Goal: Task Accomplishment & Management: Use online tool/utility

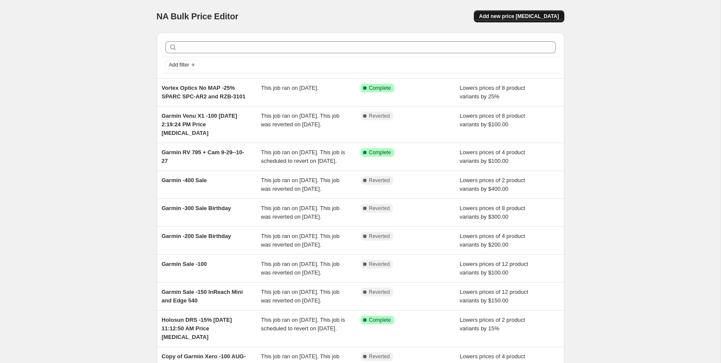
click at [520, 17] on span "Add new price [MEDICAL_DATA]" at bounding box center [519, 16] width 80 height 7
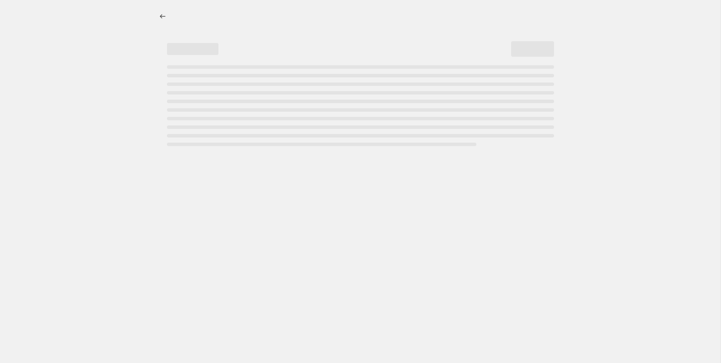
select select "percentage"
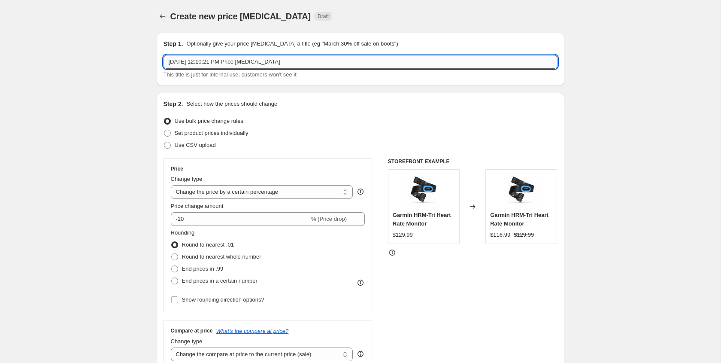
click at [169, 63] on input "[DATE] 12:10:21 PM Price [MEDICAL_DATA]" at bounding box center [361, 62] width 394 height 14
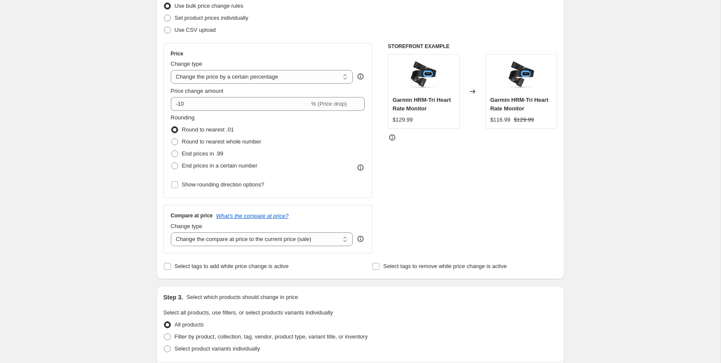
scroll to position [116, 0]
type input "Holosun 407 and 507 Series -20% Sale [DATE]-[DATE] Price [MEDICAL_DATA]"
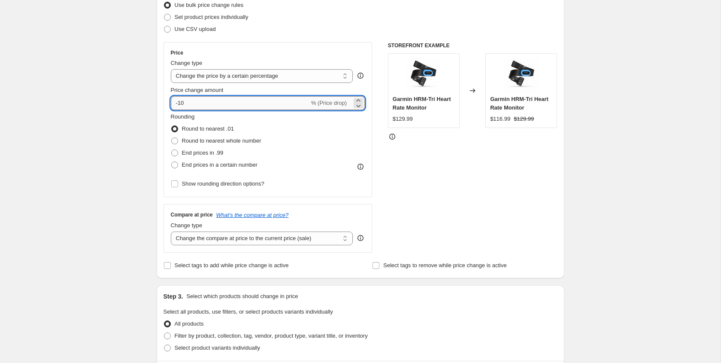
click at [182, 102] on input "-10" at bounding box center [240, 103] width 139 height 14
type input "-20"
click at [136, 148] on div "Create new price [MEDICAL_DATA]. This page is ready Create new price [MEDICAL_D…" at bounding box center [360, 318] width 721 height 869
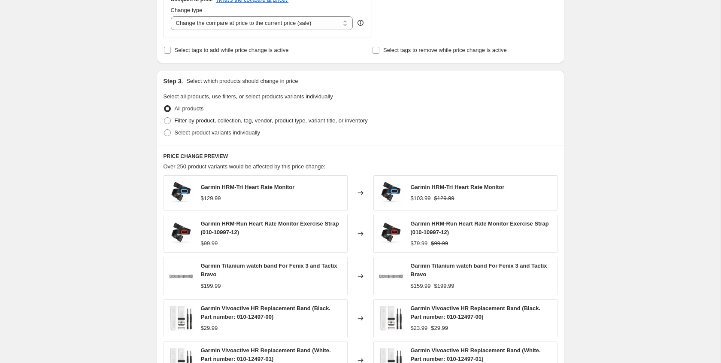
scroll to position [332, 0]
click at [168, 132] on span at bounding box center [167, 131] width 7 height 7
click at [164, 129] on input "Select product variants individually" at bounding box center [164, 128] width 0 height 0
radio input "true"
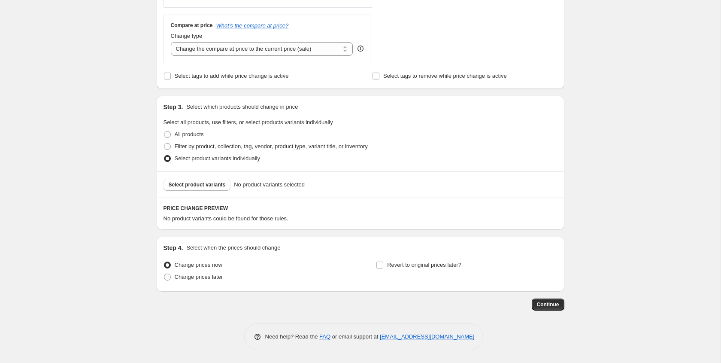
scroll to position [305, 0]
click at [192, 184] on span "Select product variants" at bounding box center [197, 184] width 57 height 7
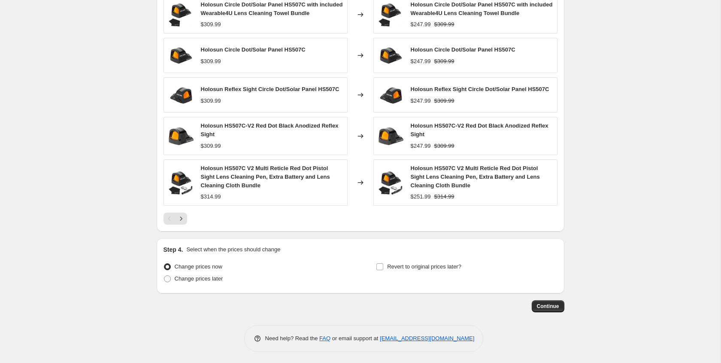
scroll to position [538, 0]
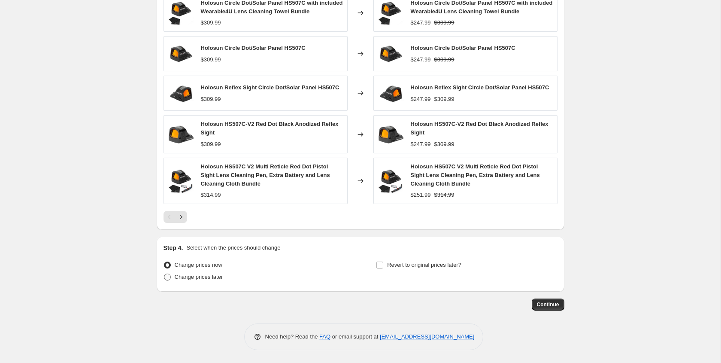
click at [167, 277] on span at bounding box center [167, 277] width 7 height 7
click at [164, 274] on input "Change prices later" at bounding box center [164, 274] width 0 height 0
radio input "true"
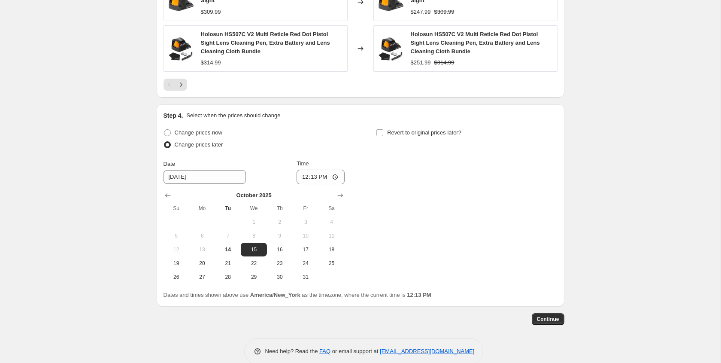
scroll to position [685, 0]
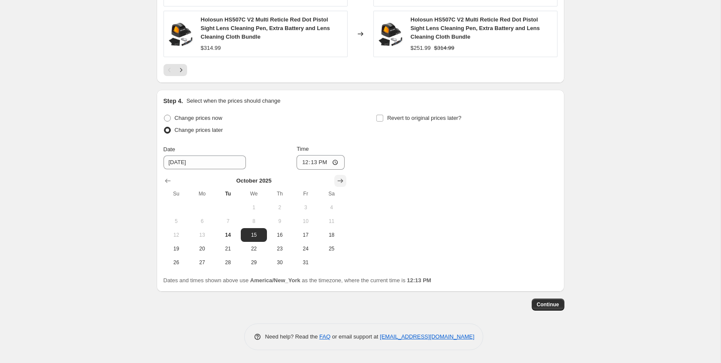
click at [341, 181] on icon "Show next month, November 2025" at bounding box center [340, 180] width 9 height 9
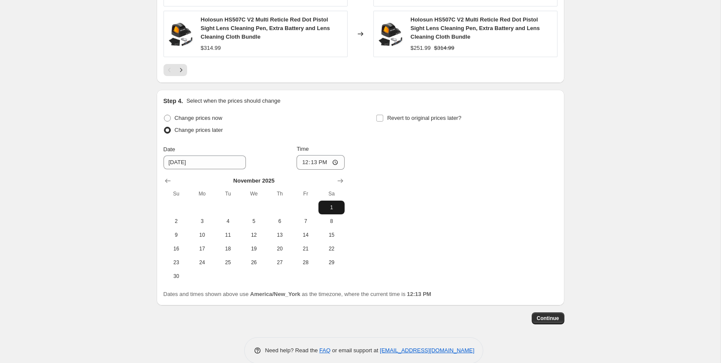
click at [330, 208] on span "1" at bounding box center [331, 207] width 19 height 7
type input "[DATE]"
click at [305, 163] on input "12:13" at bounding box center [321, 162] width 48 height 15
type input "00:00"
click at [380, 119] on input "Revert to original prices later?" at bounding box center [380, 118] width 7 height 7
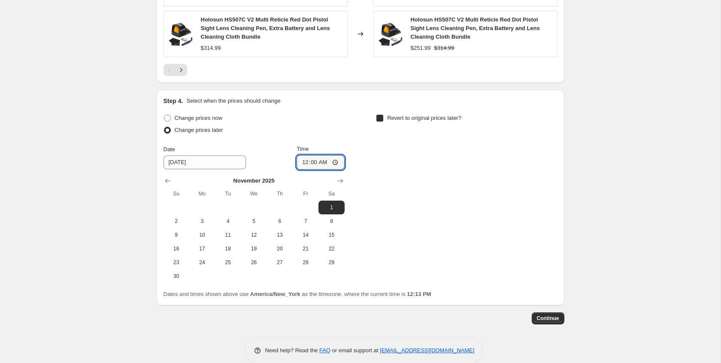
checkbox input "true"
click at [553, 180] on icon "Show next month, November 2025" at bounding box center [553, 180] width 9 height 9
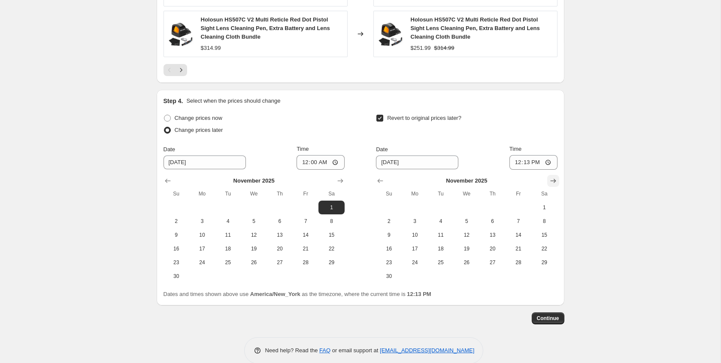
click at [553, 180] on icon "Show next month, December 2025" at bounding box center [553, 180] width 9 height 9
click at [468, 262] on span "31" at bounding box center [466, 262] width 19 height 7
type input "[DATE]"
click at [518, 164] on input "12:13" at bounding box center [534, 162] width 48 height 15
type input "00:00"
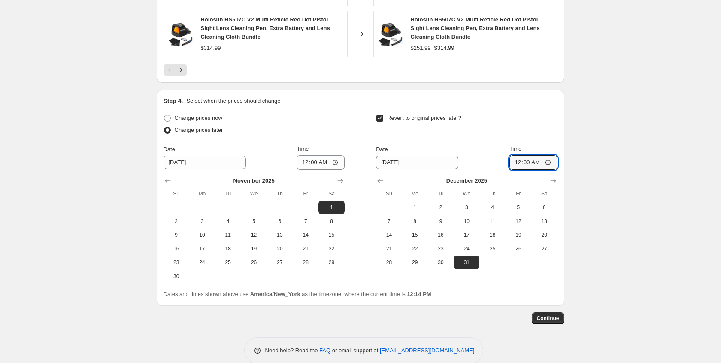
click at [491, 164] on div "Date [DATE] Time 00:00" at bounding box center [466, 157] width 181 height 25
click at [555, 317] on span "Continue" at bounding box center [548, 318] width 22 height 7
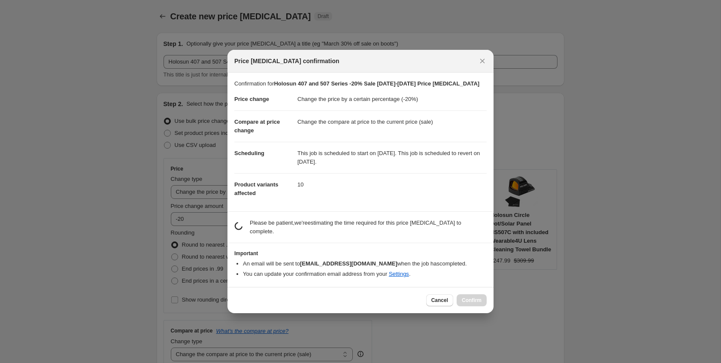
scroll to position [0, 0]
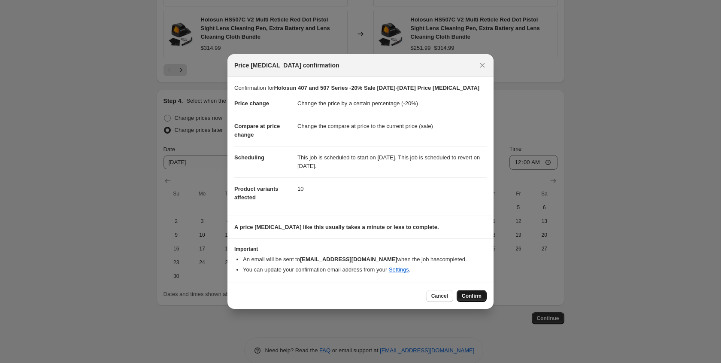
click at [472, 296] on span "Confirm" at bounding box center [472, 295] width 20 height 7
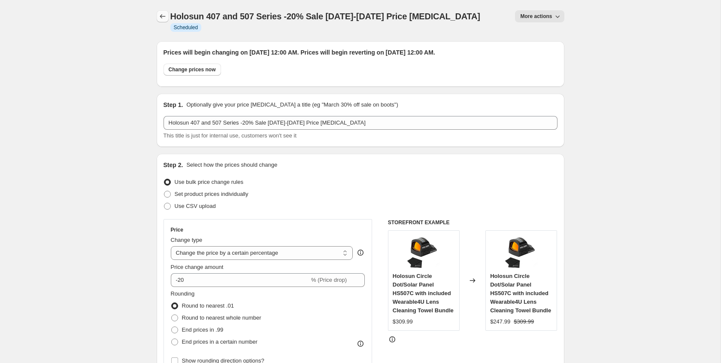
click at [162, 17] on icon "Price change jobs" at bounding box center [162, 16] width 9 height 9
